Goal: Navigation & Orientation: Find specific page/section

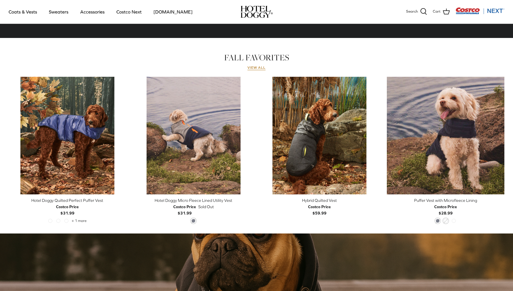
scroll to position [96, 0]
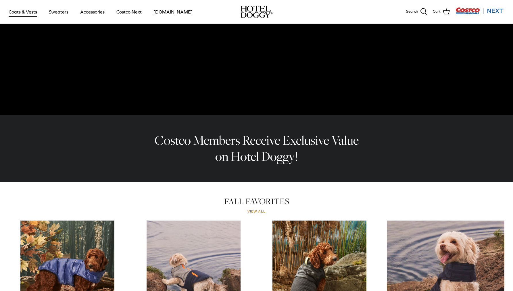
click at [30, 9] on link "Coats & Vests" at bounding box center [22, 12] width 39 height 20
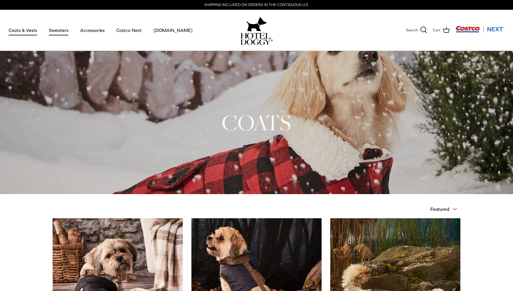
click at [60, 30] on link "Sweaters" at bounding box center [59, 30] width 30 height 20
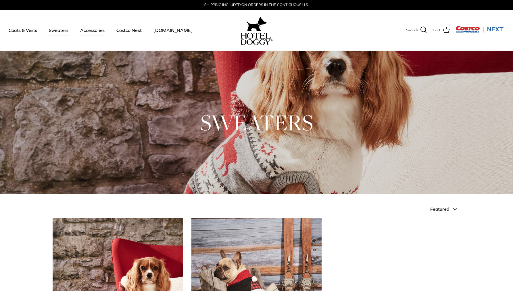
click at [98, 31] on link "Accessories" at bounding box center [92, 30] width 35 height 20
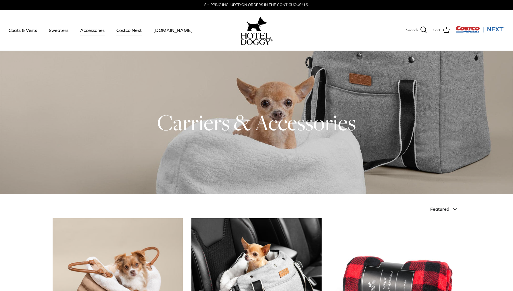
click at [122, 31] on link "Costco Next" at bounding box center [129, 30] width 36 height 20
